Goal: Information Seeking & Learning: Learn about a topic

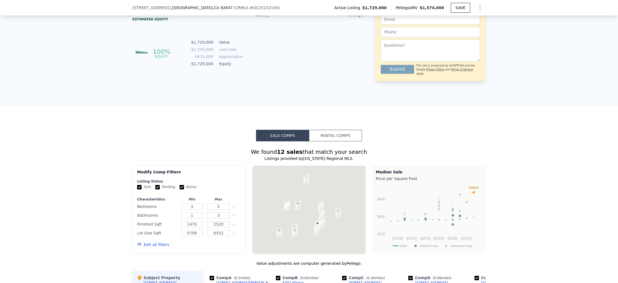
scroll to position [425, 0]
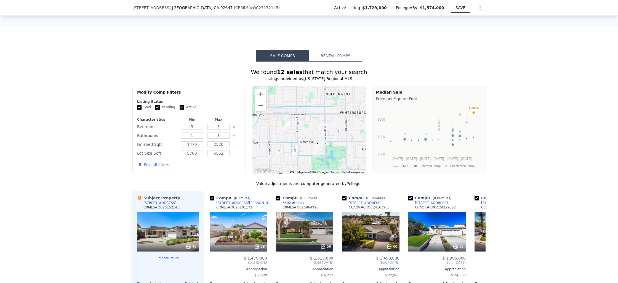
click at [325, 124] on div at bounding box center [308, 130] width 113 height 88
click at [261, 100] on button "Zoom in" at bounding box center [260, 94] width 11 height 11
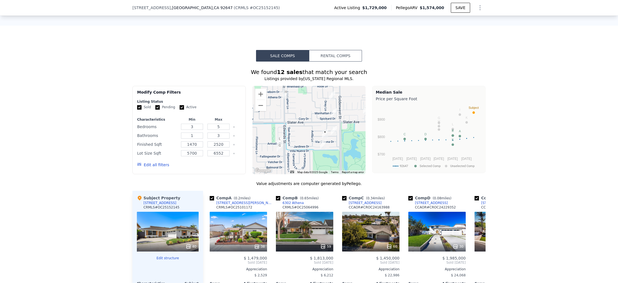
drag, startPoint x: 294, startPoint y: 135, endPoint x: 292, endPoint y: 106, distance: 29.0
click at [292, 106] on div at bounding box center [308, 130] width 113 height 88
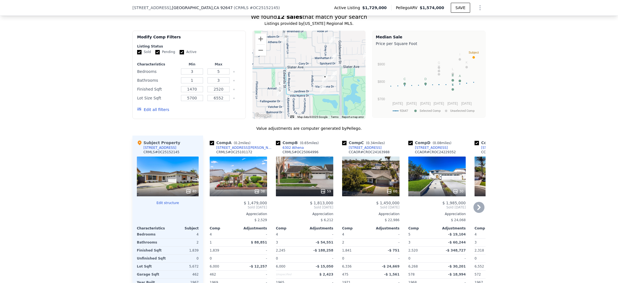
scroll to position [481, 0]
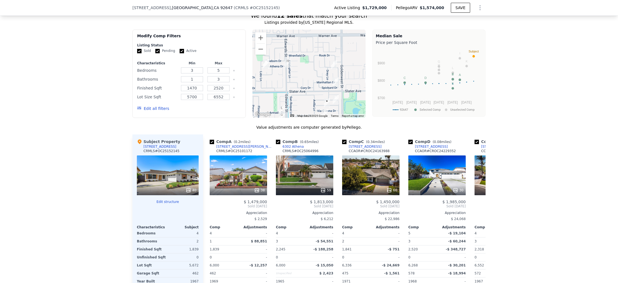
drag, startPoint x: 326, startPoint y: 87, endPoint x: 328, endPoint y: 112, distance: 25.7
click at [328, 112] on div at bounding box center [308, 74] width 113 height 88
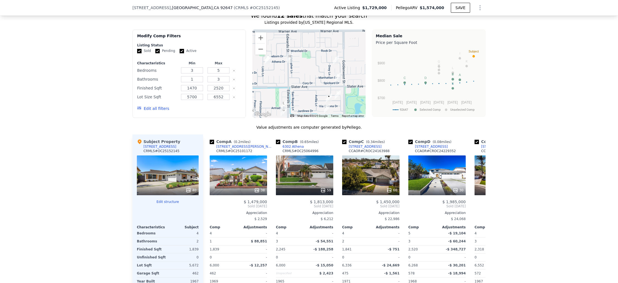
drag, startPoint x: 294, startPoint y: 94, endPoint x: 296, endPoint y: 89, distance: 4.8
click at [296, 89] on div at bounding box center [308, 74] width 113 height 88
drag, startPoint x: 430, startPoint y: 218, endPoint x: 444, endPoint y: 213, distance: 14.5
click at [444, 213] on div "$ 1,985,000 Sold [DATE] Appreciation $ 24,068 Comp Adjustments 5 -$ 19,104 3 -$…" at bounding box center [436, 257] width 57 height 116
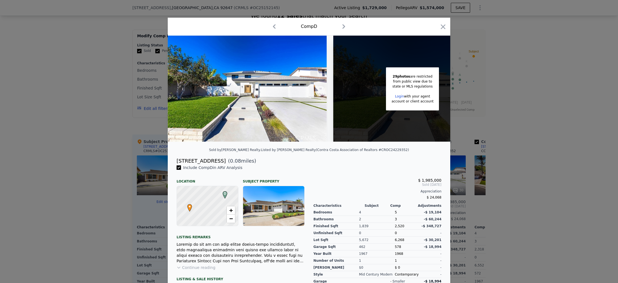
click at [439, 27] on icon "button" at bounding box center [443, 27] width 8 height 8
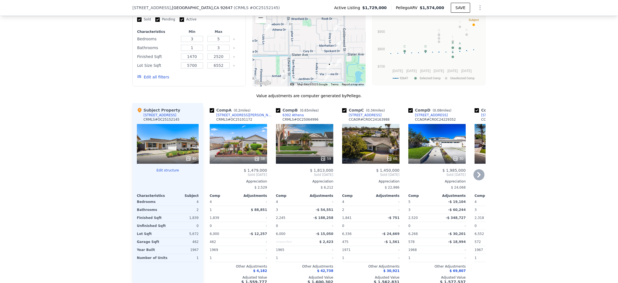
scroll to position [513, 0]
click at [477, 177] on icon at bounding box center [478, 175] width 3 height 6
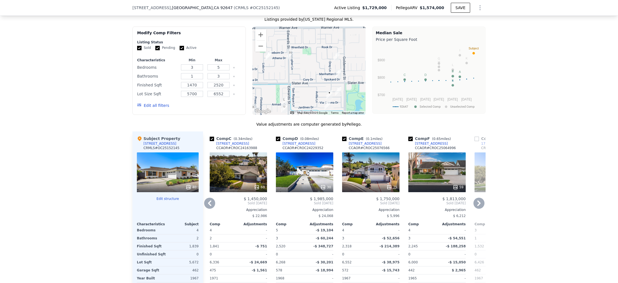
scroll to position [548, 0]
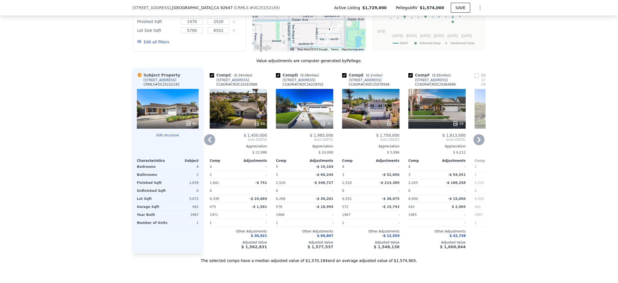
click at [475, 141] on icon at bounding box center [478, 139] width 11 height 11
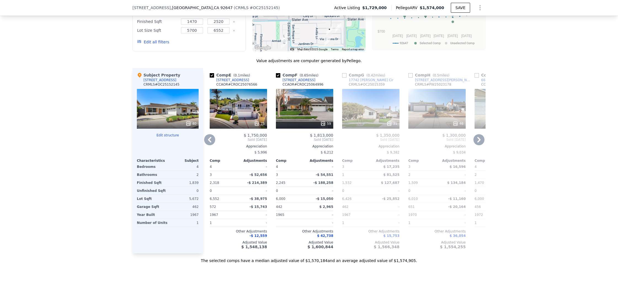
click at [475, 141] on icon at bounding box center [478, 139] width 11 height 11
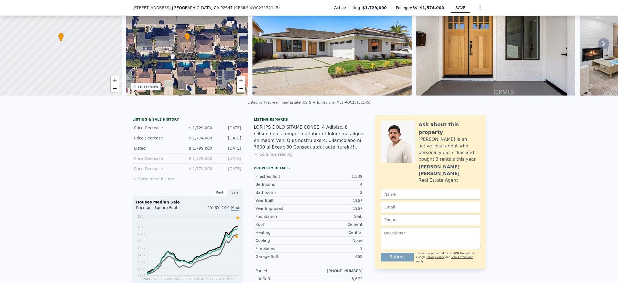
scroll to position [0, 0]
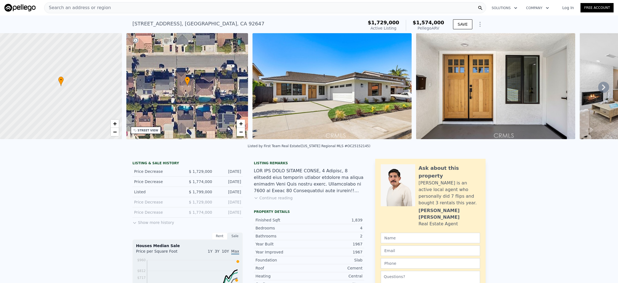
click at [602, 89] on icon at bounding box center [603, 87] width 3 height 6
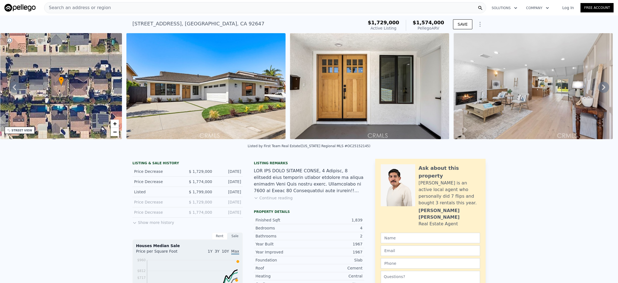
click at [602, 89] on icon at bounding box center [603, 87] width 3 height 6
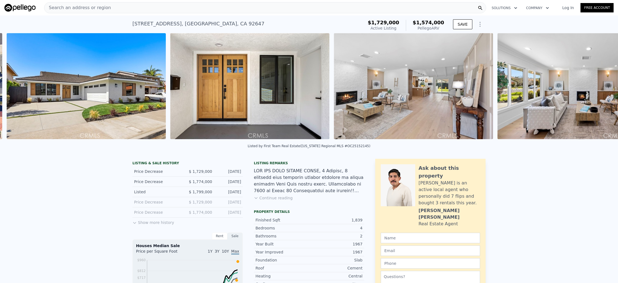
scroll to position [0, 252]
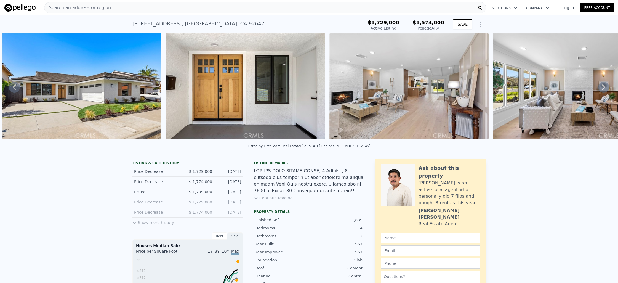
click at [101, 12] on div "Search an address or region" at bounding box center [77, 7] width 66 height 10
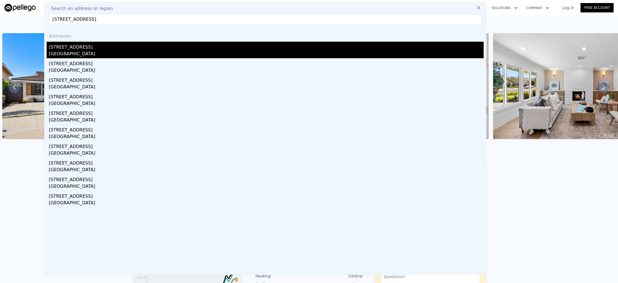
type input "[STREET_ADDRESS]"
click at [97, 47] on div "[STREET_ADDRESS]" at bounding box center [266, 46] width 435 height 9
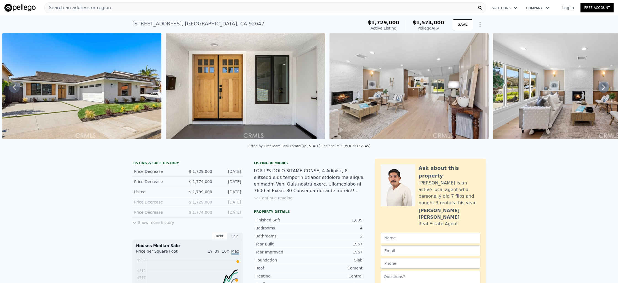
click at [109, 8] on div "Search an address or region" at bounding box center [265, 7] width 442 height 11
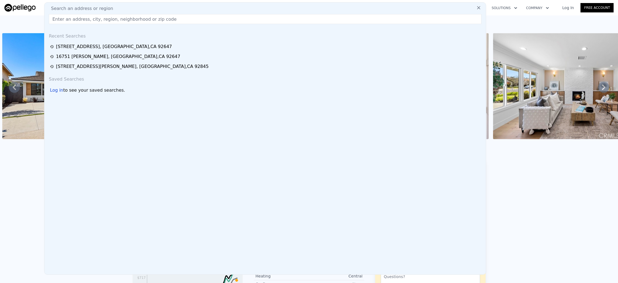
click at [109, 17] on input "text" at bounding box center [265, 19] width 432 height 10
paste input "[STREET_ADDRESS]"
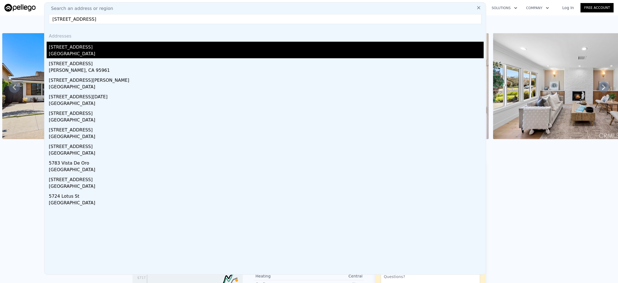
type input "[STREET_ADDRESS]"
click at [87, 46] on div "[STREET_ADDRESS]" at bounding box center [266, 46] width 435 height 9
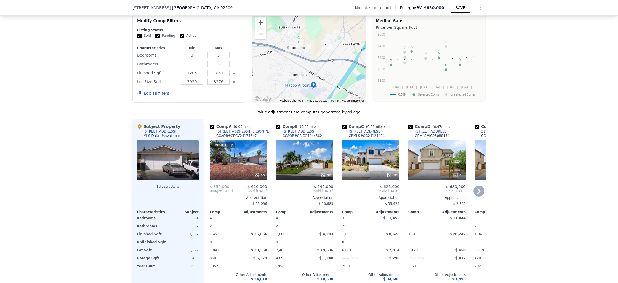
scroll to position [432, 0]
click at [481, 196] on icon at bounding box center [478, 190] width 11 height 11
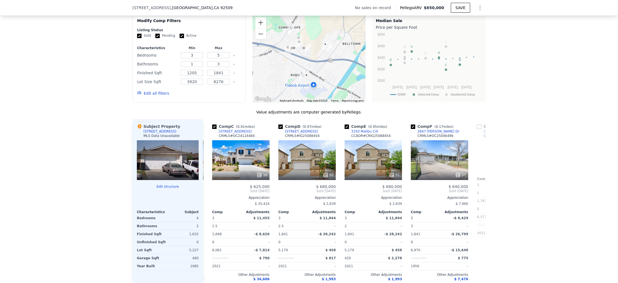
scroll to position [0, 132]
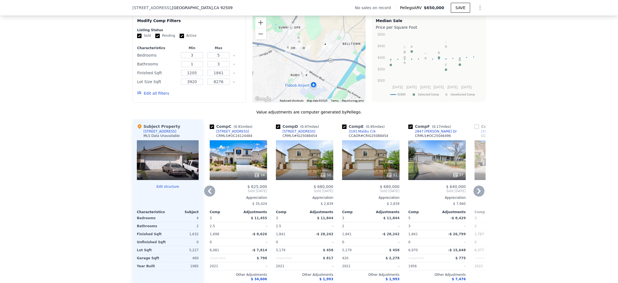
click at [208, 194] on icon at bounding box center [209, 190] width 11 height 11
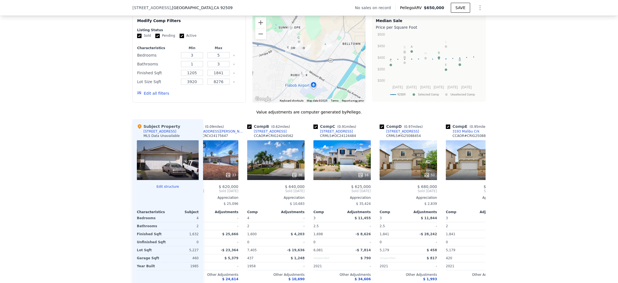
scroll to position [0, 0]
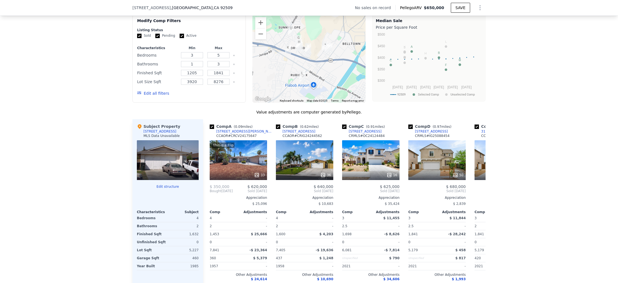
click at [177, 161] on div at bounding box center [168, 160] width 62 height 40
drag, startPoint x: 167, startPoint y: 165, endPoint x: 167, endPoint y: 168, distance: 3.4
click at [167, 165] on div at bounding box center [168, 160] width 62 height 40
click at [165, 161] on div at bounding box center [168, 160] width 62 height 40
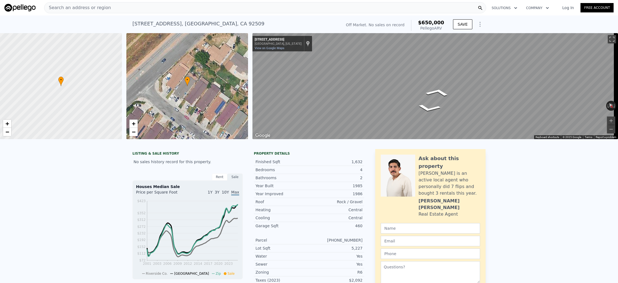
click at [331, 89] on div "Map" at bounding box center [434, 86] width 365 height 106
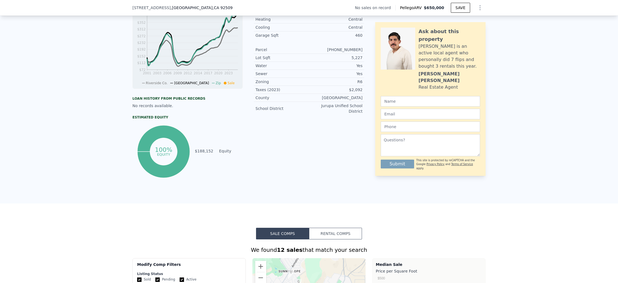
scroll to position [301, 0]
